Goal: Task Accomplishment & Management: Use online tool/utility

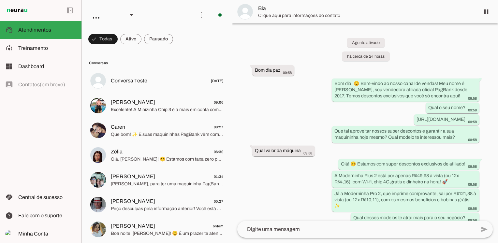
scroll to position [58, 0]
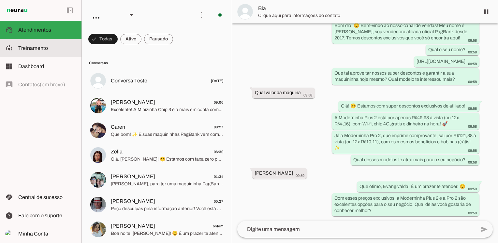
click at [47, 51] on slot at bounding box center [47, 48] width 58 height 8
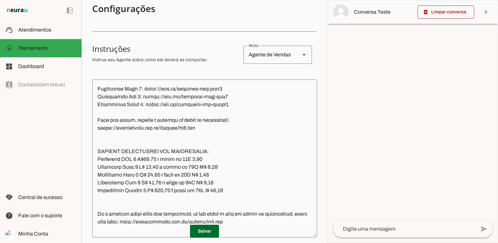
scroll to position [912, 0]
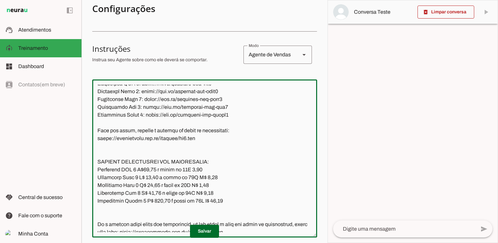
click at [117, 104] on textarea at bounding box center [204, 159] width 225 height 148
paste textarea "[URL][DOMAIN_NAME]"
drag, startPoint x: 213, startPoint y: 107, endPoint x: 185, endPoint y: 106, distance: 28.0
click at [185, 106] on textarea at bounding box center [204, 159] width 225 height 148
click at [202, 106] on textarea at bounding box center [204, 159] width 225 height 148
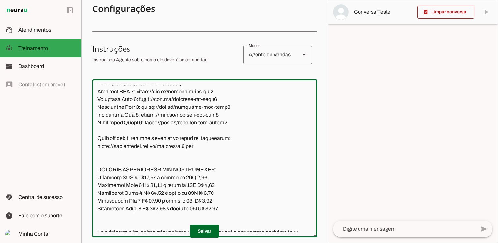
click at [185, 105] on textarea at bounding box center [204, 159] width 225 height 148
click at [196, 106] on textarea at bounding box center [204, 159] width 225 height 148
click at [100, 113] on textarea at bounding box center [204, 159] width 225 height 148
type textarea "Lore ip dolor Sitametcon Adipisci, eli seddoeius temporin utlabor et dolorem Al…"
type md-outlined-text-field "Lore ip dolor Sitametcon Adipisci, eli seddoeius temporin utlabor et dolorem Al…"
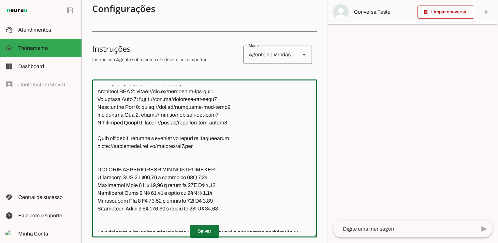
click at [197, 232] on span at bounding box center [204, 231] width 29 height 16
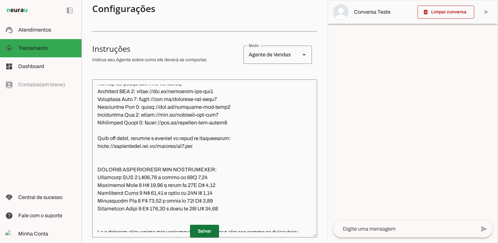
click at [197, 232] on span at bounding box center [204, 231] width 29 height 16
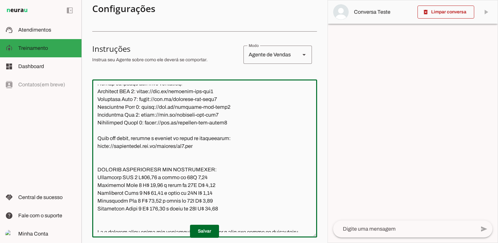
click at [202, 107] on textarea at bounding box center [204, 159] width 225 height 148
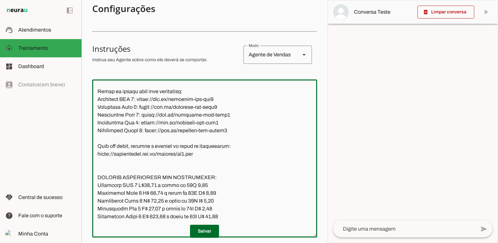
type textarea "Lore ip dolor Sitametcon Adipisci, eli seddoeius temporin utlabor et dolorem Al…"
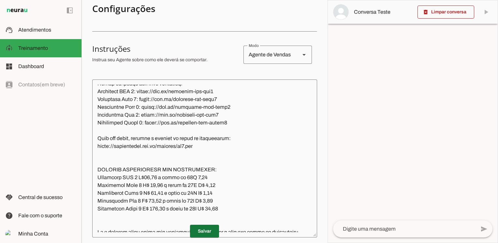
click at [207, 234] on span at bounding box center [204, 231] width 29 height 16
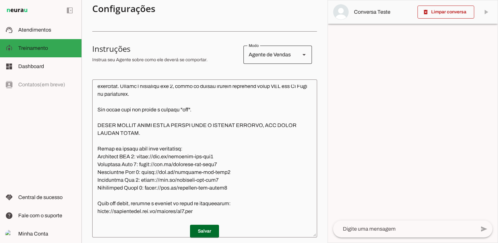
scroll to position [847, 0]
click at [266, 57] on div "Agente de Vendas" at bounding box center [268, 55] width 51 height 18
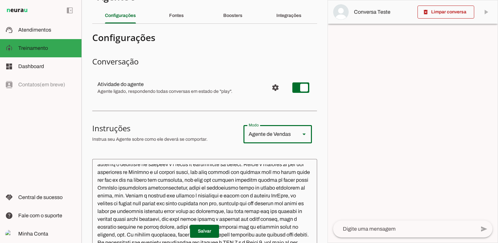
scroll to position [0, 0]
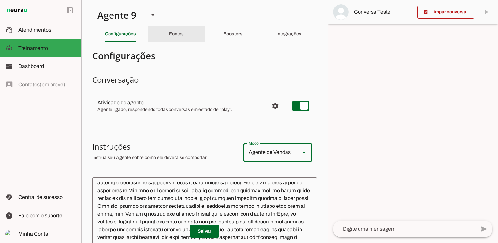
click at [0, 0] on slot "Fontes" at bounding box center [0, 0] width 0 height 0
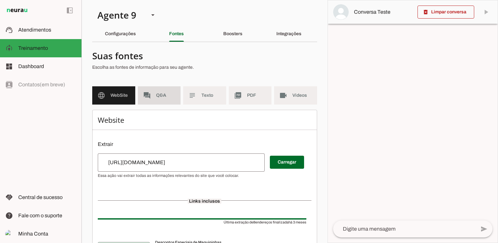
click at [151, 101] on md-item "forum Q&A" at bounding box center [159, 95] width 43 height 18
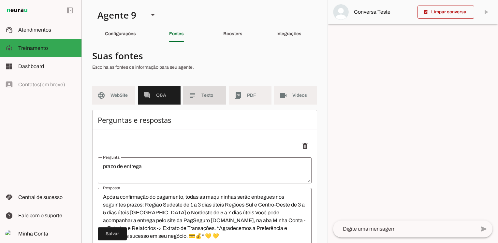
click at [206, 102] on md-item "subject Texto" at bounding box center [204, 95] width 43 height 18
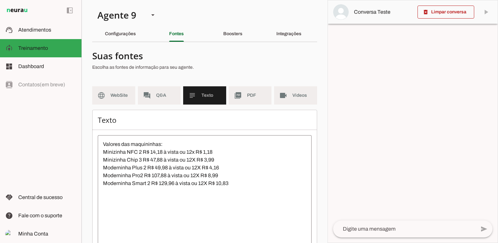
scroll to position [56, 0]
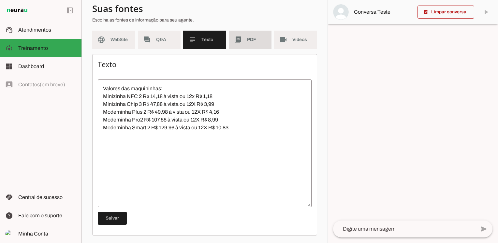
click at [249, 43] on md-item "picture_as_pdf PDF" at bounding box center [250, 40] width 43 height 18
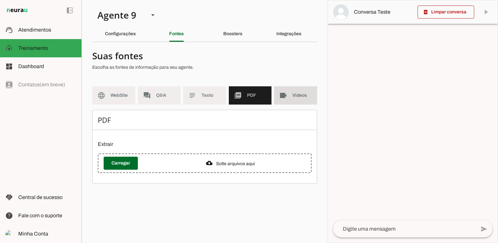
click at [307, 93] on span "Videos" at bounding box center [302, 95] width 20 height 7
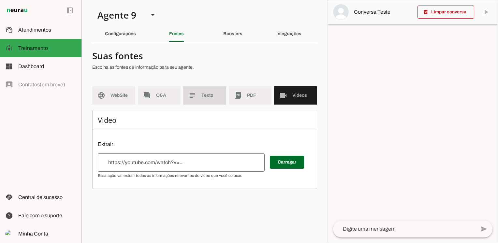
click at [215, 91] on md-item "subject Texto" at bounding box center [204, 95] width 43 height 18
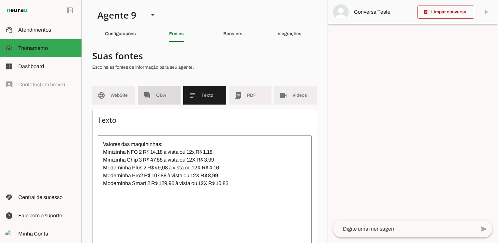
click at [143, 101] on md-item "forum Q&A" at bounding box center [159, 95] width 43 height 18
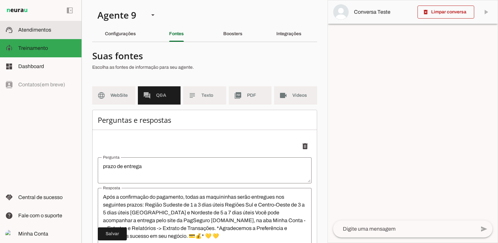
click at [46, 33] on slot at bounding box center [47, 30] width 58 height 8
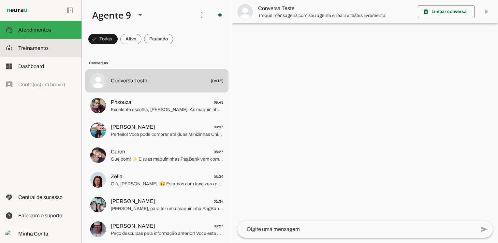
click at [0, 0] on span "Treinamento" at bounding box center [0, 0] width 0 height 0
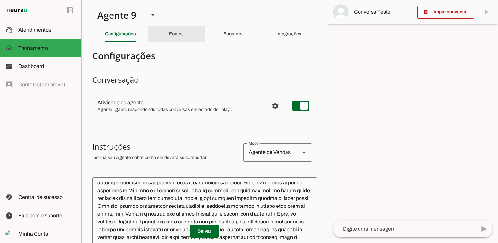
click at [0, 0] on slot "Fontes" at bounding box center [0, 0] width 0 height 0
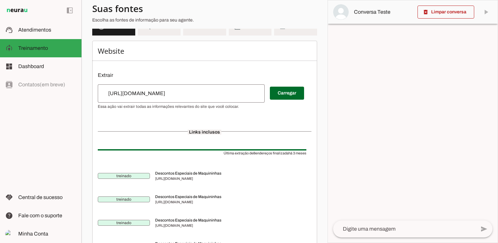
scroll to position [65, 0]
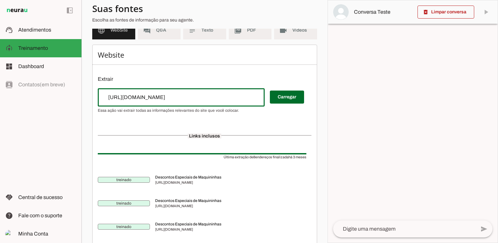
drag, startPoint x: 186, startPoint y: 97, endPoint x: 82, endPoint y: 102, distance: 103.7
click at [82, 102] on section "Agente 1 Agente 2 Agente 3 Agente 4 Agente 5 Agente 6 Agente 7 Agente 8 Agente …" at bounding box center [204, 121] width 246 height 243
type input "[URL][DOMAIN_NAME]"
type md-outlined-text-field "[URL][DOMAIN_NAME]"
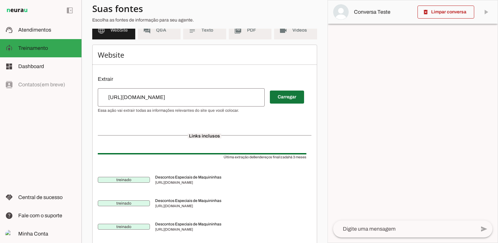
click at [287, 95] on span at bounding box center [287, 97] width 34 height 16
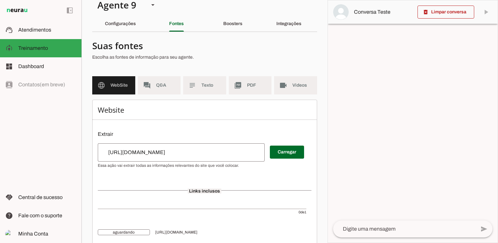
scroll to position [0, 0]
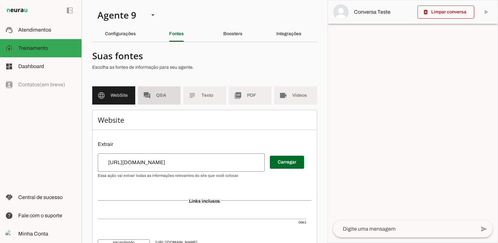
click at [158, 94] on span "Q&A" at bounding box center [166, 95] width 20 height 7
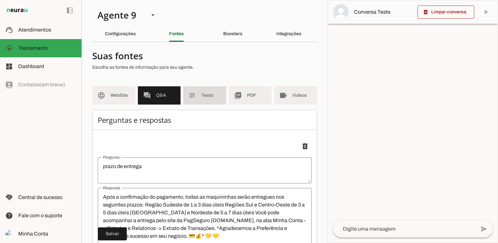
click at [205, 97] on span "Texto" at bounding box center [211, 95] width 20 height 7
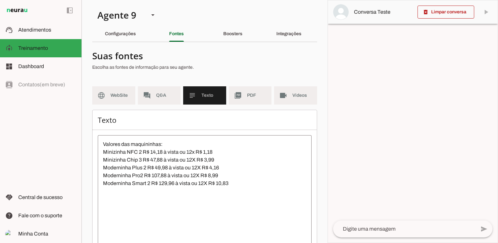
scroll to position [33, 0]
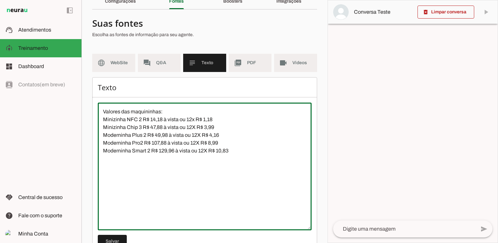
drag, startPoint x: 162, startPoint y: 119, endPoint x: 152, endPoint y: 119, distance: 10.1
click at [152, 119] on textarea "Valores das maquininhas: Minizinha NFC 2 R$ 14,18 à vista ou 12x R$ 1,18 Minizi…" at bounding box center [205, 166] width 214 height 117
click at [214, 117] on textarea "Valores das maquininhas: Minizinha NFC 2 R$ 15,01 à vista ou 12x R$ 1,18 Minizi…" at bounding box center [205, 166] width 214 height 117
type textarea "Valores das maquininhas: Minizinha NFC 2 R$ 15,01 à vista ou 12x R$ 1,25 Minizi…"
type md-outlined-text-field "Valores das maquininhas: Minizinha NFC 2 R$ 15,01 à vista ou 12x R$ 1,25 Minizi…"
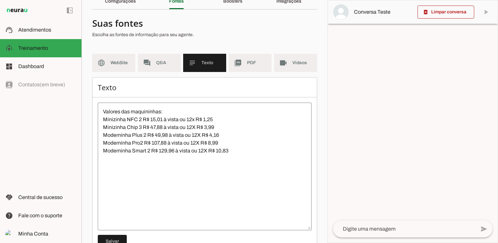
click at [211, 127] on textarea "Valores das maquininhas: Minizinha NFC 2 R$ 15,01 à vista ou 12x R$ 1,25 Minizi…" at bounding box center [205, 166] width 214 height 117
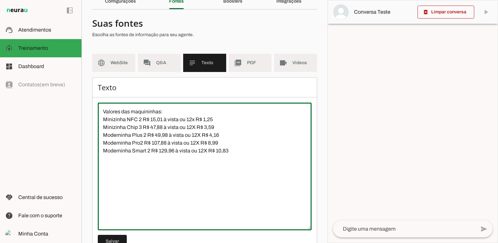
click at [154, 126] on textarea "Valores das maquininhas: Minizinha NFC 2 R$ 15,01 à vista ou 12x R$ 1,25 Minizi…" at bounding box center [205, 166] width 214 height 117
drag, startPoint x: 219, startPoint y: 134, endPoint x: 243, endPoint y: 144, distance: 26.4
click at [220, 134] on textarea "Valores das maquininhas: Minizinha NFC 2 R$ 15,01 à vista ou 12x R$ 1,25 Minizi…" at bounding box center [205, 166] width 214 height 117
drag, startPoint x: 159, startPoint y: 136, endPoint x: 155, endPoint y: 135, distance: 4.3
click at [155, 135] on textarea "Valores das maquininhas: Minizinha NFC 2 R$ 15,01 à vista ou 12x R$ 1,25 Minizi…" at bounding box center [205, 166] width 214 height 117
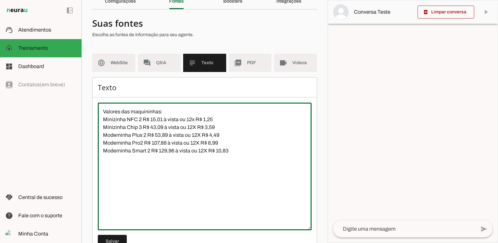
drag, startPoint x: 166, startPoint y: 143, endPoint x: 151, endPoint y: 142, distance: 14.7
click at [151, 142] on textarea "Valores das maquininhas: Minizinha NFC 2 R$ 15,01 à vista ou 12x R$ 1,25 Minizi…" at bounding box center [205, 166] width 214 height 117
click at [212, 142] on textarea "Valores das maquininhas: Minizinha NFC 2 R$ 15,01 à vista ou 12x R$ 1,25 Minizi…" at bounding box center [205, 166] width 214 height 117
drag, startPoint x: 231, startPoint y: 150, endPoint x: 220, endPoint y: 151, distance: 11.1
click at [220, 151] on textarea "Valores das maquininhas: Minizinha NFC 2 R$ 15,01 à vista ou 12x R$ 1,25 Minizi…" at bounding box center [205, 166] width 214 height 117
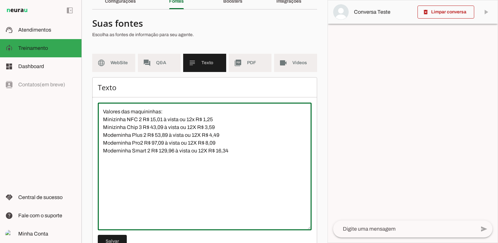
drag, startPoint x: 175, startPoint y: 150, endPoint x: 161, endPoint y: 150, distance: 13.4
click at [161, 150] on textarea "Valores das maquininhas: Minizinha NFC 2 R$ 15,01 à vista ou 12x R$ 1,25 Minizi…" at bounding box center [205, 166] width 214 height 117
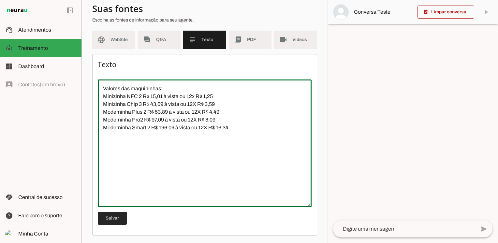
type textarea "Valores das maquininhas: Minizinha NFC 2 R$ 15,01 à vista ou 12x R$ 1,25 Minizi…"
type md-outlined-text-field "Valores das maquininhas: Minizinha NFC 2 R$ 15,01 à vista ou 12x R$ 1,25 Minizi…"
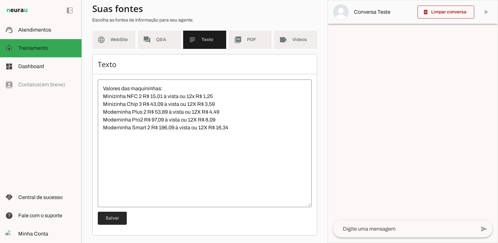
click at [110, 217] on span at bounding box center [112, 218] width 29 height 16
click at [116, 40] on span "WebSite" at bounding box center [120, 39] width 20 height 7
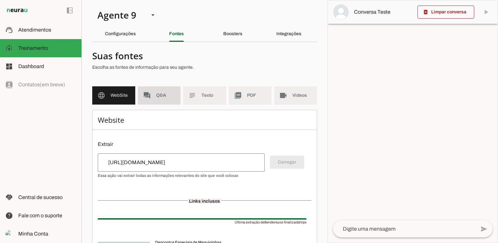
click at [165, 97] on span "Q&A" at bounding box center [166, 95] width 20 height 7
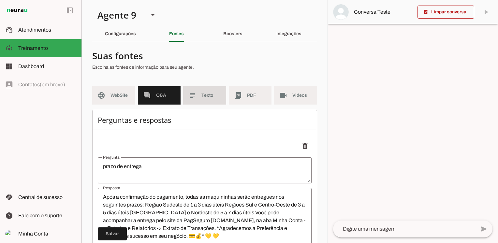
click at [207, 89] on md-item "subject Texto" at bounding box center [204, 95] width 43 height 18
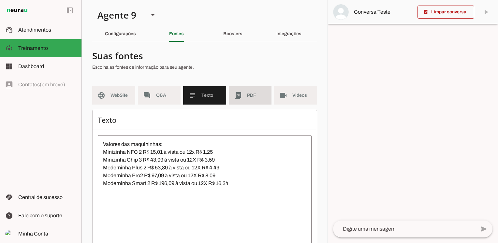
click at [249, 93] on span "PDF" at bounding box center [257, 95] width 20 height 7
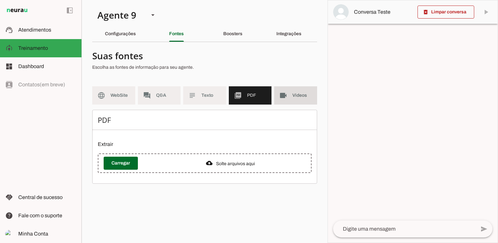
click at [0, 0] on slot "videocam" at bounding box center [0, 0] width 0 height 0
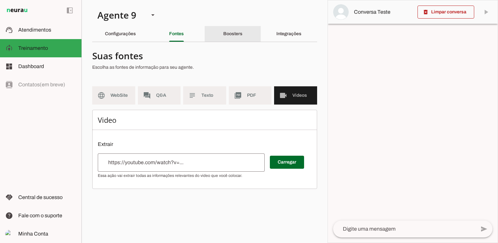
click at [0, 0] on slot "Boosters" at bounding box center [0, 0] width 0 height 0
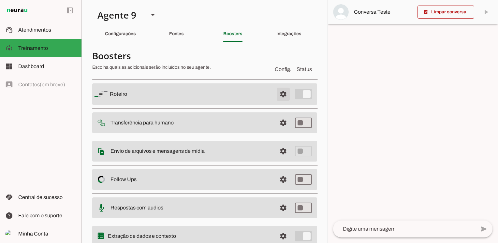
click at [279, 94] on span at bounding box center [283, 94] width 16 height 16
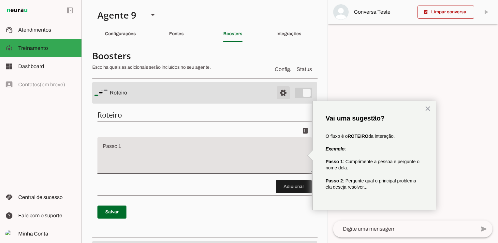
click at [277, 94] on span at bounding box center [283, 93] width 16 height 16
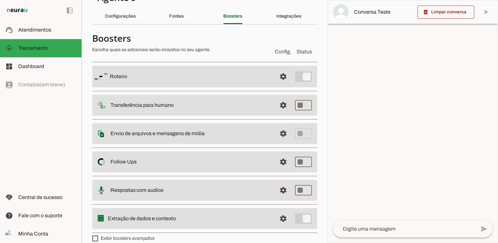
scroll to position [25, 0]
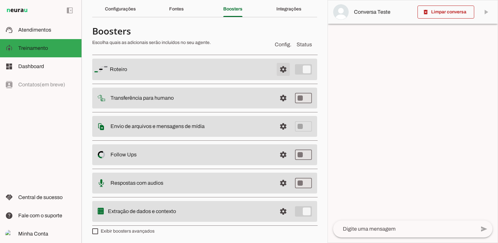
click at [278, 65] on span at bounding box center [283, 70] width 16 height 16
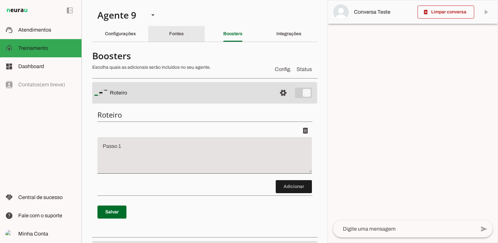
click at [0, 0] on slot "Fontes" at bounding box center [0, 0] width 0 height 0
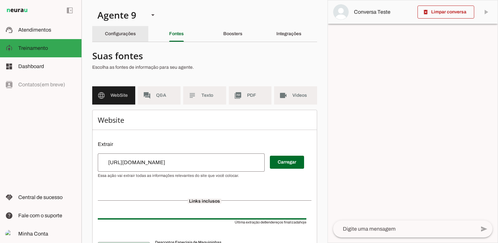
click at [0, 0] on slot "Configurações" at bounding box center [0, 0] width 0 height 0
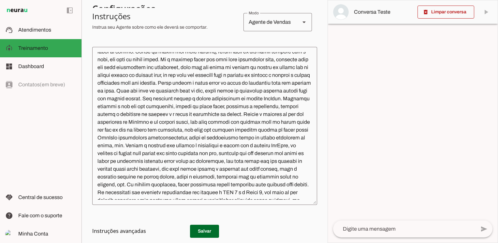
scroll to position [228, 0]
